Goal: Find specific page/section: Find specific page/section

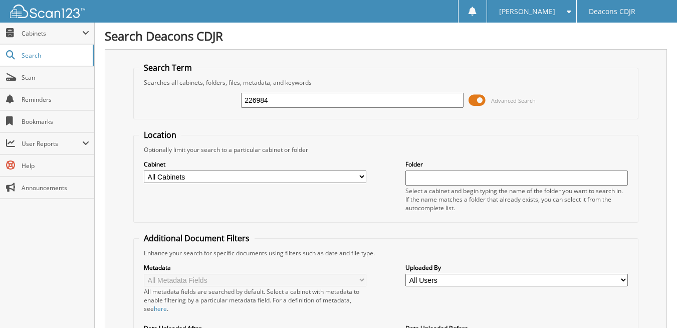
click at [282, 101] on input "226984" at bounding box center [352, 100] width 222 height 15
click at [307, 102] on input "226984" at bounding box center [352, 100] width 222 height 15
type input "2"
type input "26984"
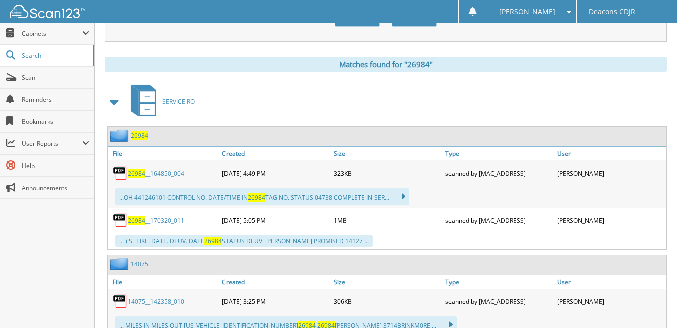
scroll to position [451, 0]
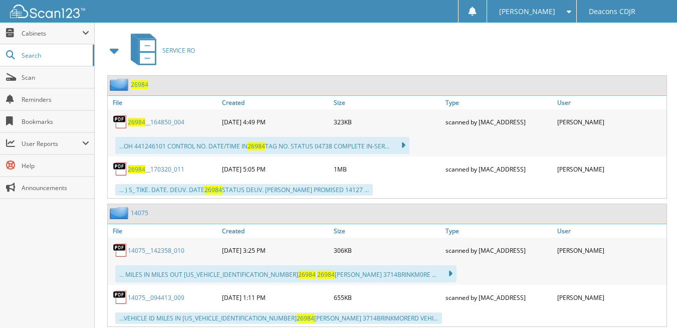
click at [138, 124] on span "26984" at bounding box center [137, 122] width 18 height 9
